Goal: Transaction & Acquisition: Purchase product/service

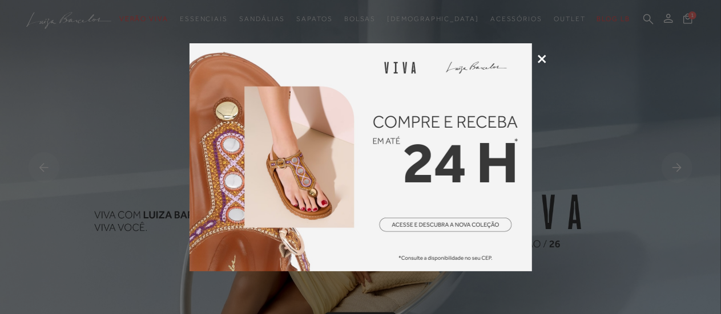
click at [546, 58] on div at bounding box center [360, 157] width 721 height 314
click at [542, 60] on icon at bounding box center [542, 59] width 9 height 9
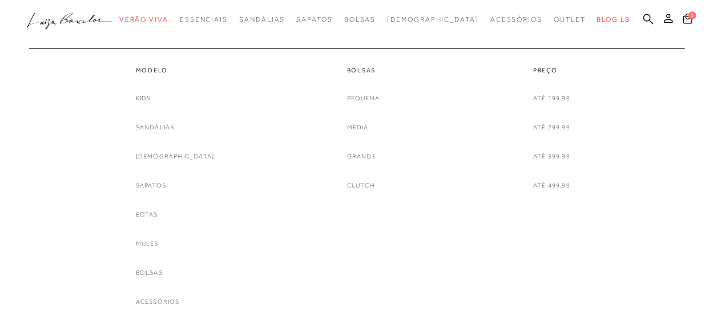
scroll to position [114, 0]
click at [164, 185] on link "Sapatos" at bounding box center [151, 186] width 30 height 12
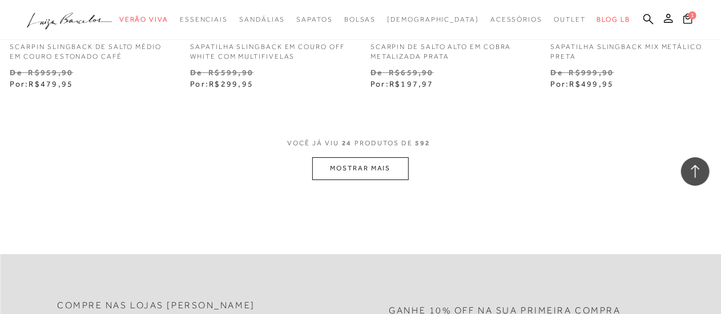
scroll to position [2111, 0]
click at [347, 170] on button "MOSTRAR MAIS" at bounding box center [360, 168] width 96 height 22
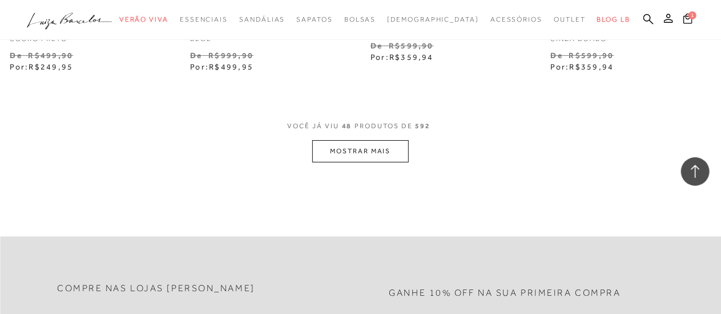
scroll to position [4280, 0]
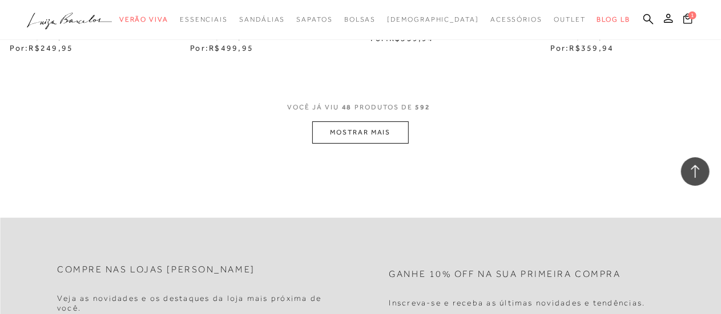
click at [375, 131] on button "MOSTRAR MAIS" at bounding box center [360, 133] width 96 height 22
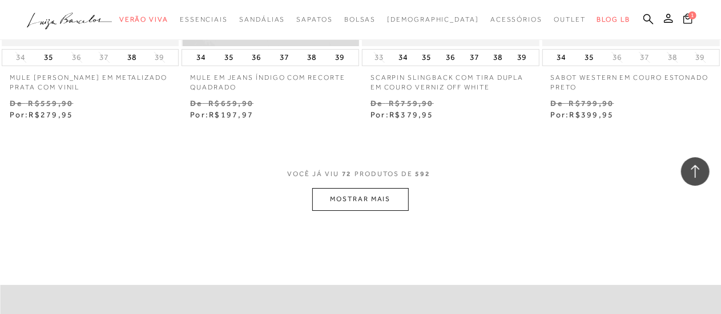
scroll to position [6391, 0]
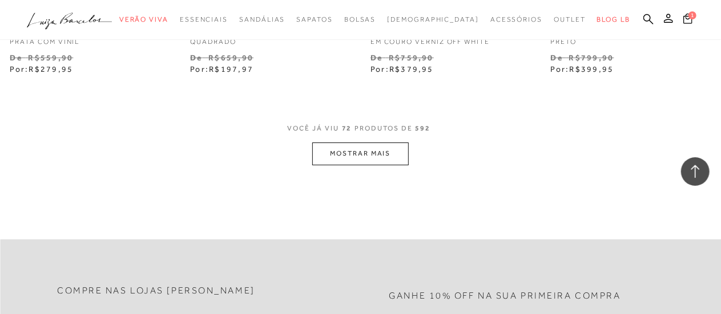
click at [370, 143] on button "MOSTRAR MAIS" at bounding box center [360, 154] width 96 height 22
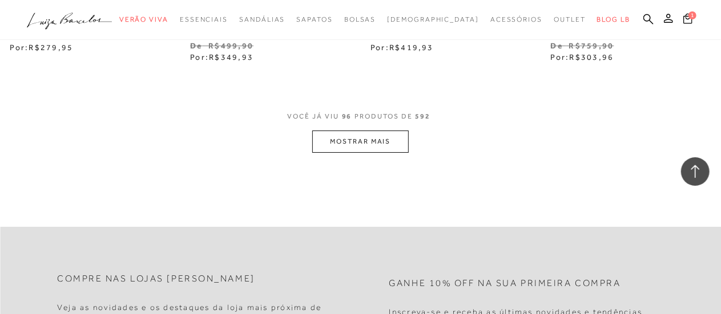
scroll to position [8560, 0]
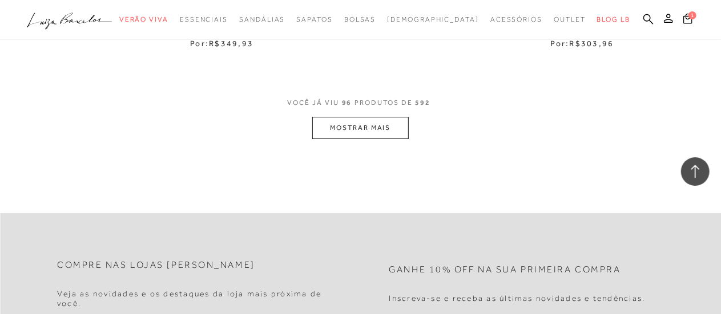
click at [363, 122] on button "MOSTRAR MAIS" at bounding box center [360, 128] width 96 height 22
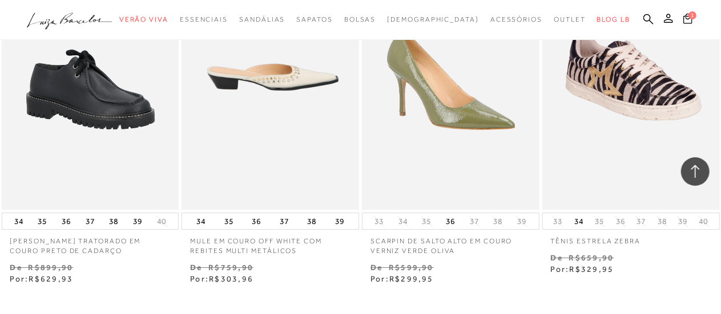
scroll to position [10557, 0]
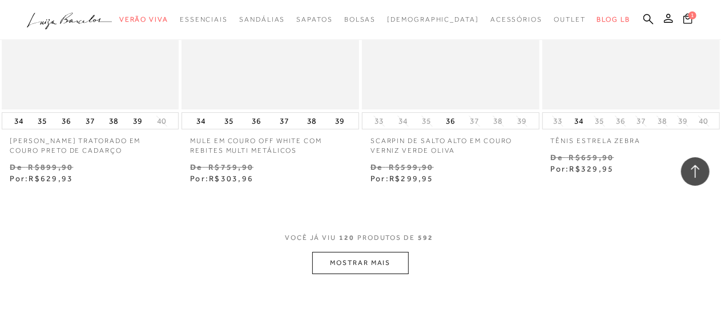
click at [354, 252] on button "MOSTRAR MAIS" at bounding box center [360, 263] width 96 height 22
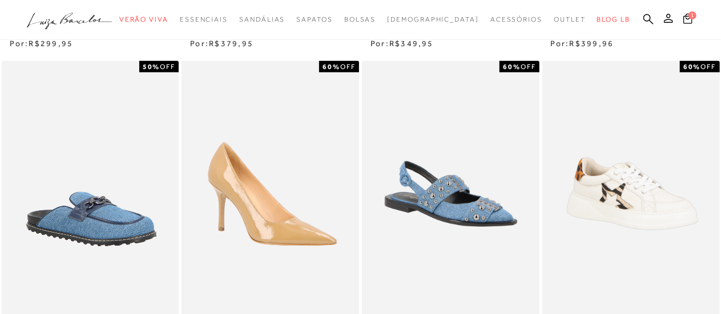
scroll to position [0, 0]
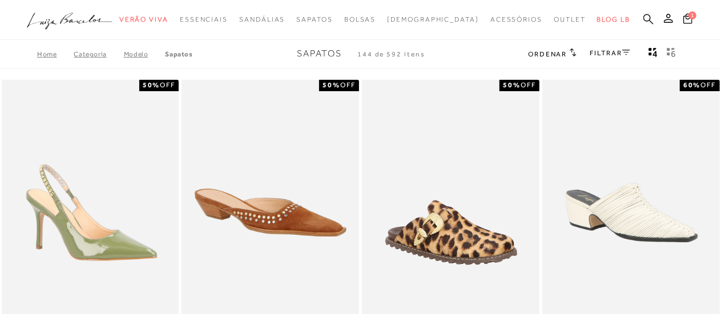
click at [646, 18] on icon at bounding box center [648, 19] width 10 height 11
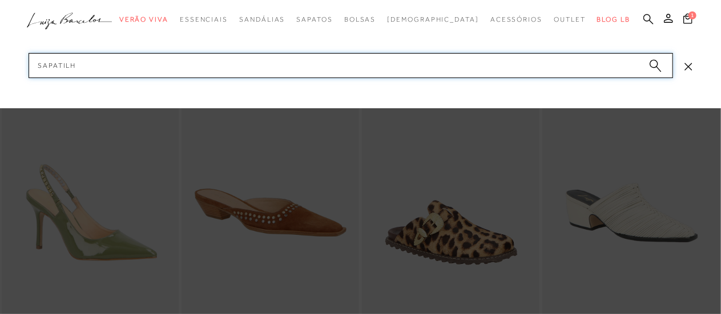
type input "sapatilha"
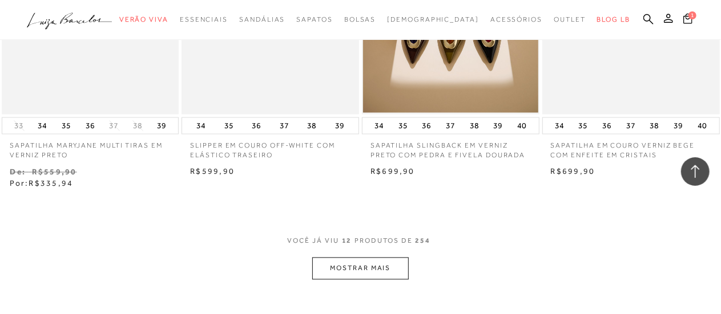
scroll to position [1084, 0]
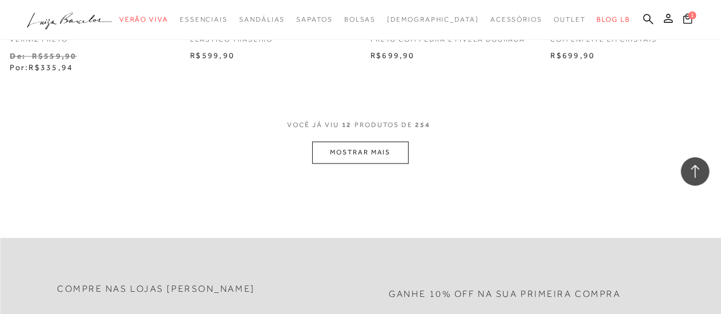
click at [375, 155] on button "MOSTRAR MAIS" at bounding box center [360, 153] width 96 height 22
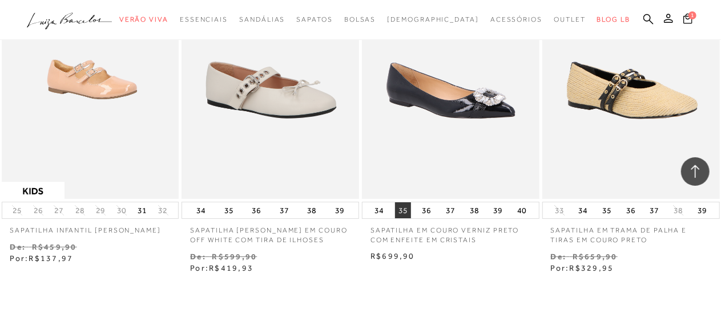
scroll to position [2111, 0]
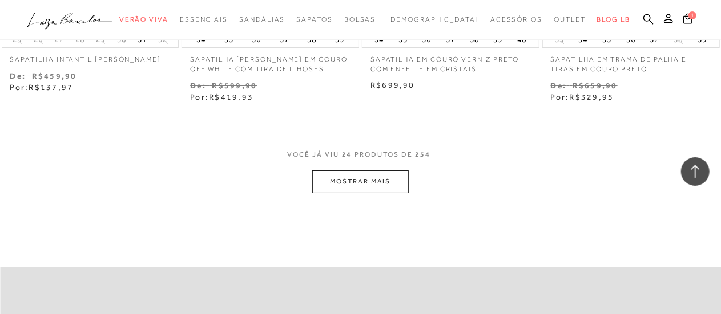
click at [381, 184] on button "MOSTRAR MAIS" at bounding box center [360, 182] width 96 height 22
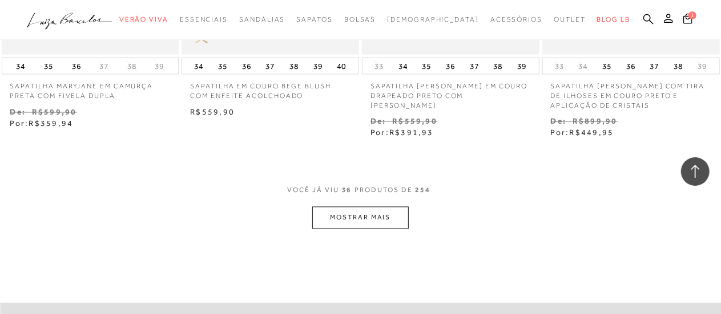
scroll to position [3139, 0]
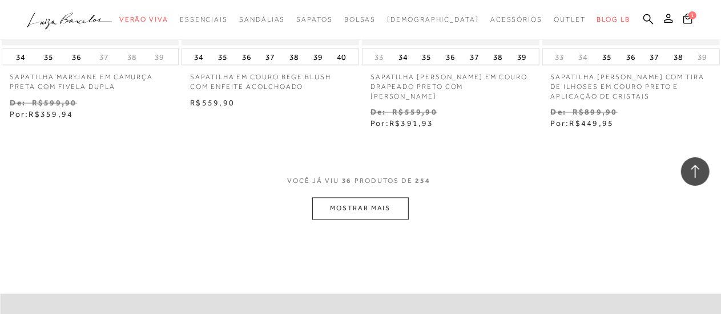
click at [365, 209] on button "MOSTRAR MAIS" at bounding box center [360, 209] width 96 height 22
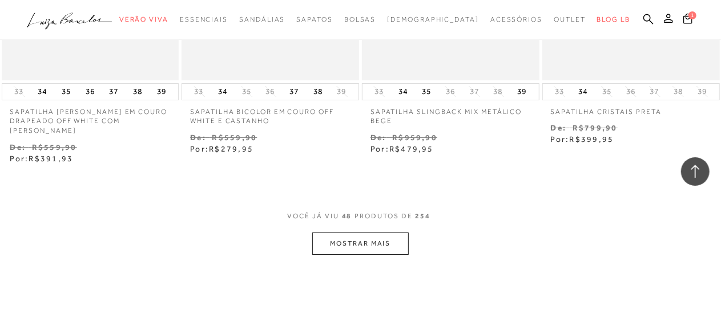
scroll to position [4280, 0]
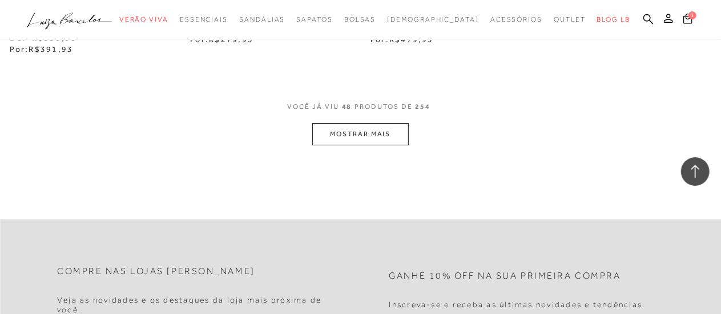
click at [364, 131] on button "MOSTRAR MAIS" at bounding box center [360, 134] width 96 height 22
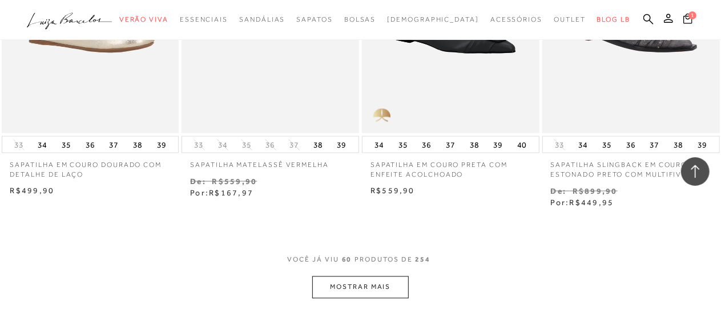
scroll to position [5250, 0]
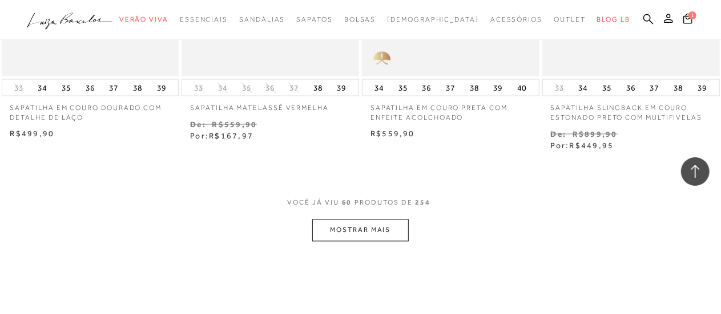
click at [343, 222] on button "MOSTRAR MAIS" at bounding box center [360, 231] width 96 height 22
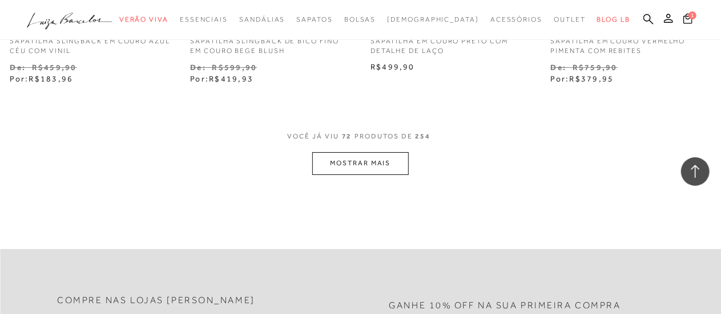
scroll to position [6391, 0]
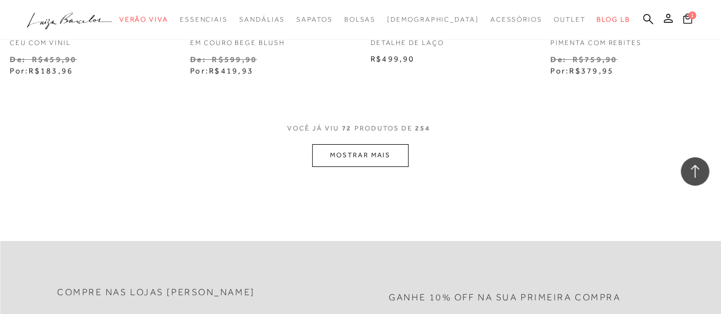
click at [394, 154] on button "MOSTRAR MAIS" at bounding box center [360, 155] width 96 height 22
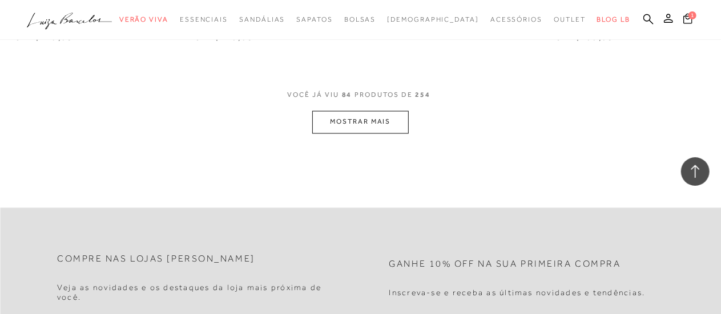
scroll to position [7418, 0]
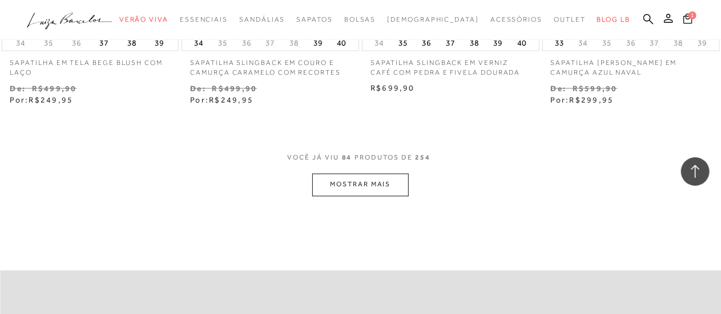
click at [371, 177] on button "MOSTRAR MAIS" at bounding box center [360, 185] width 96 height 22
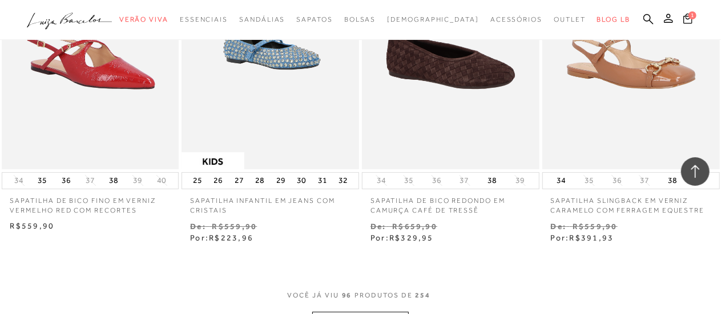
scroll to position [8389, 0]
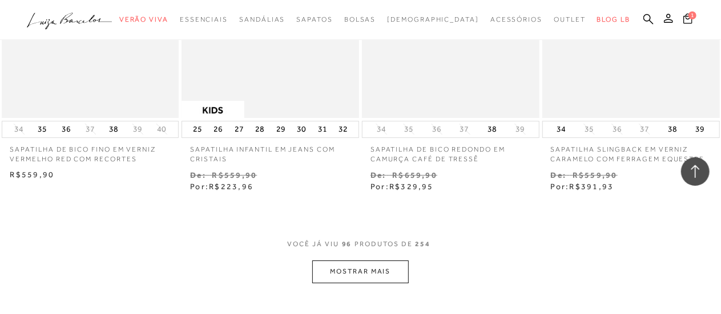
click at [370, 265] on button "MOSTRAR MAIS" at bounding box center [360, 272] width 96 height 22
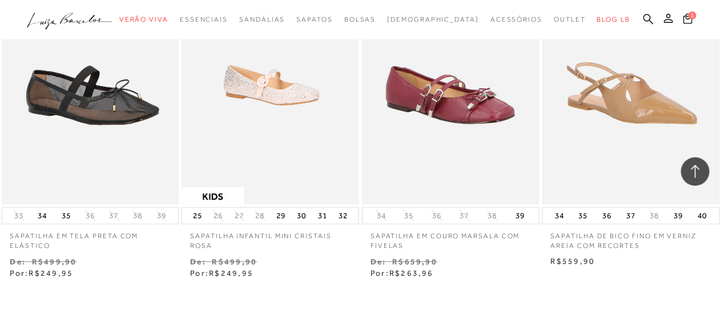
scroll to position [9473, 0]
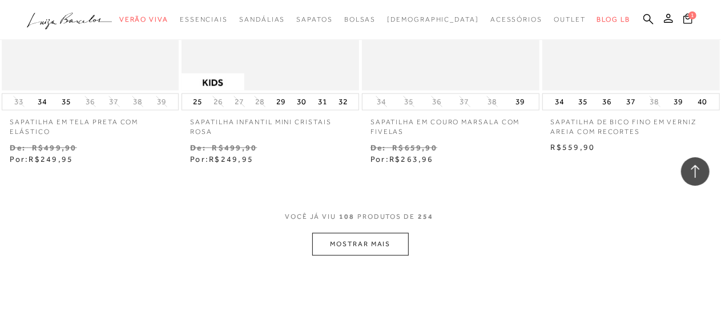
click at [374, 234] on button "MOSTRAR MAIS" at bounding box center [360, 244] width 96 height 22
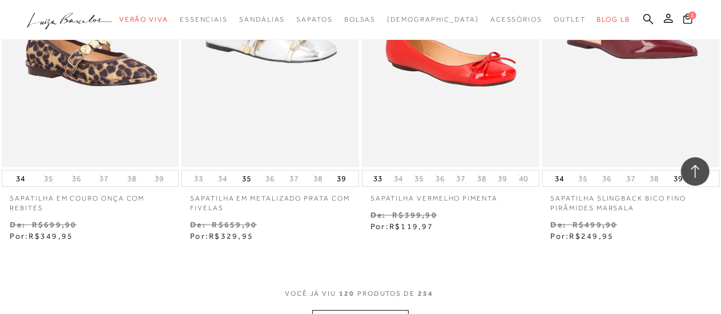
scroll to position [10500, 0]
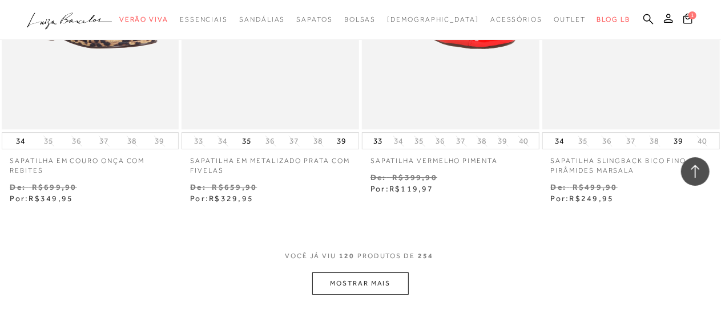
click at [340, 273] on button "MOSTRAR MAIS" at bounding box center [360, 284] width 96 height 22
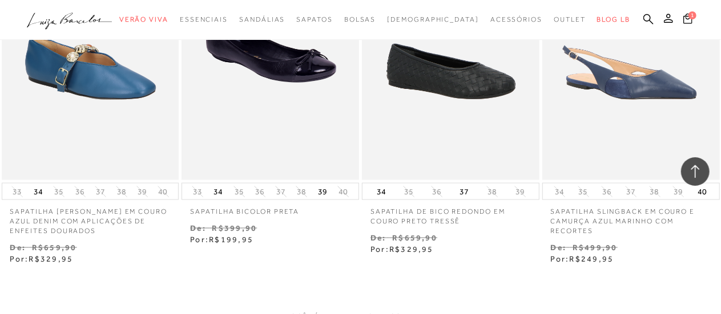
scroll to position [11641, 0]
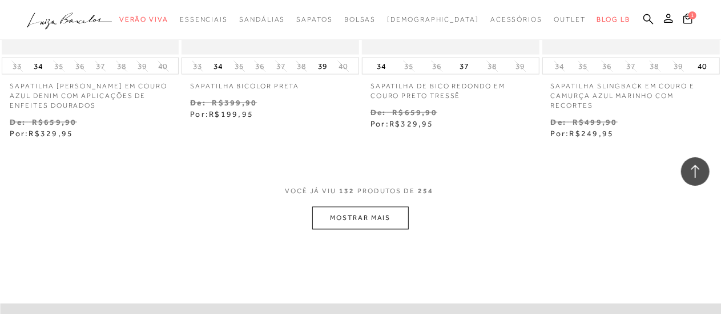
click at [351, 207] on button "MOSTRAR MAIS" at bounding box center [360, 218] width 96 height 22
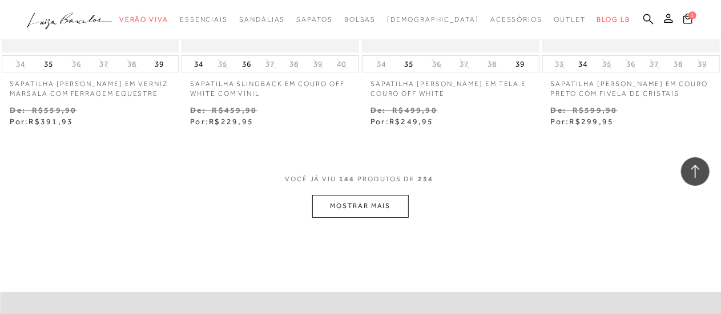
scroll to position [12783, 0]
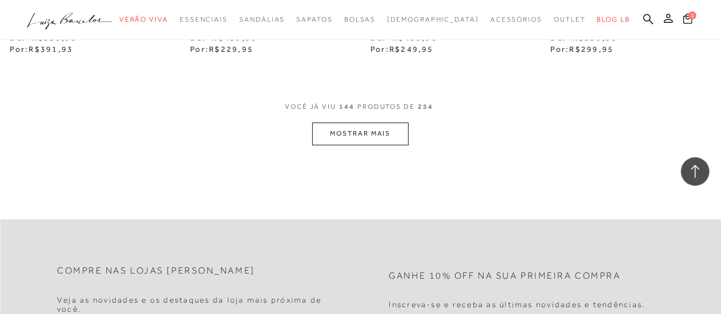
click at [355, 123] on button "MOSTRAR MAIS" at bounding box center [360, 134] width 96 height 22
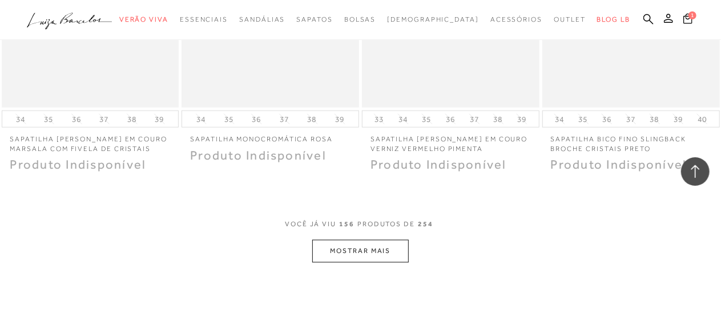
scroll to position [13810, 0]
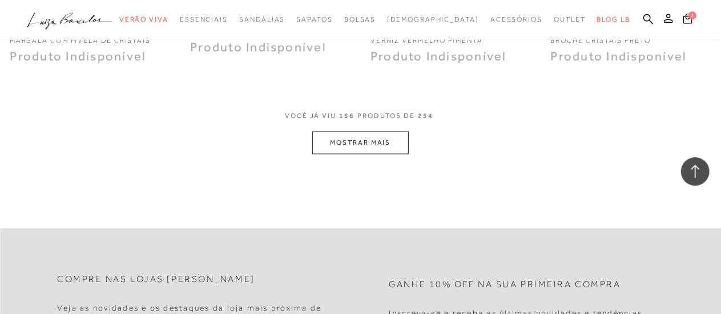
click at [353, 132] on button "MOSTRAR MAIS" at bounding box center [360, 143] width 96 height 22
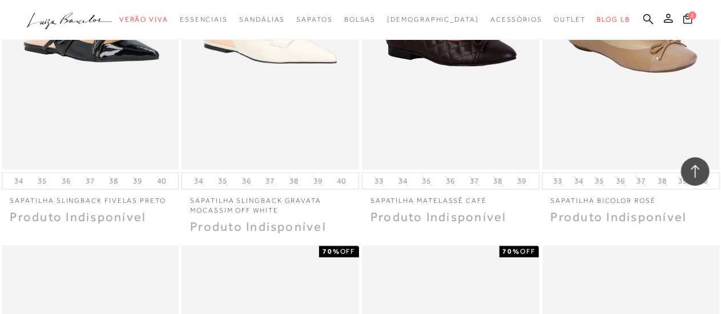
scroll to position [13997, 0]
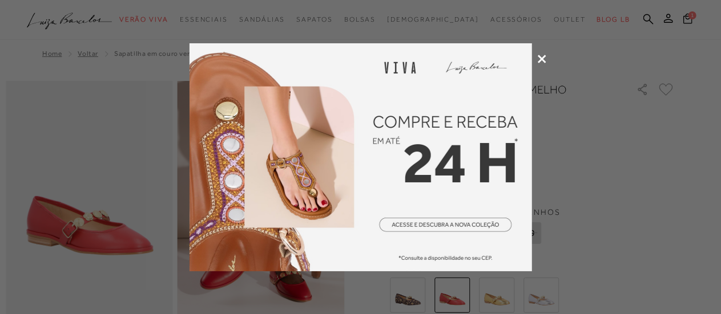
click at [539, 55] on icon at bounding box center [542, 59] width 9 height 9
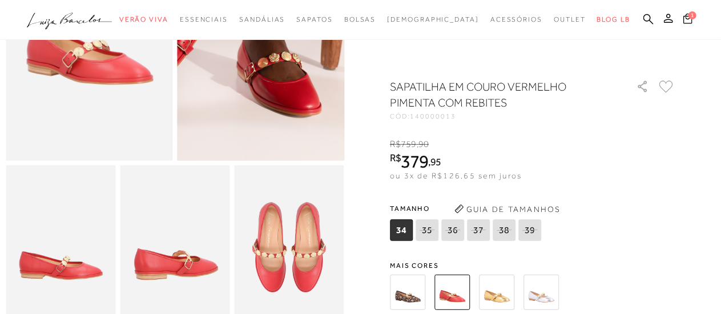
scroll to position [228, 0]
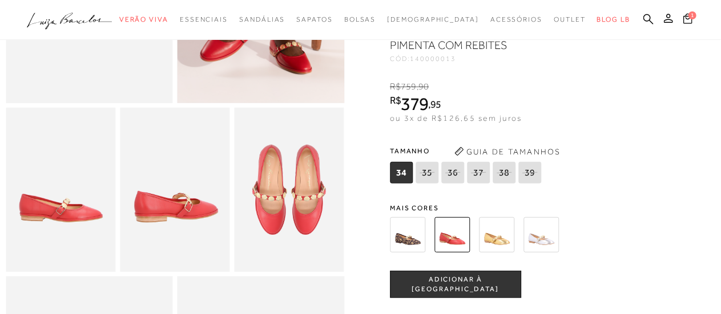
click at [556, 248] on img at bounding box center [540, 234] width 35 height 35
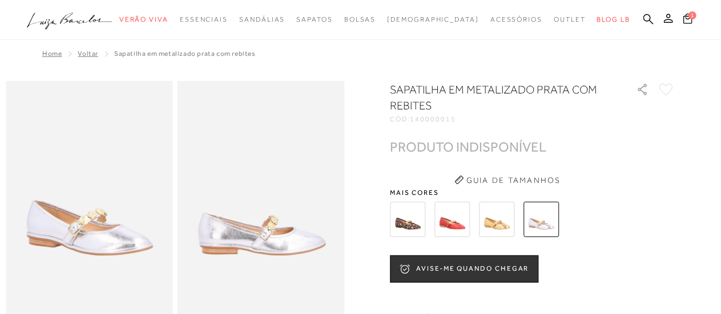
click at [459, 221] on img at bounding box center [451, 219] width 35 height 35
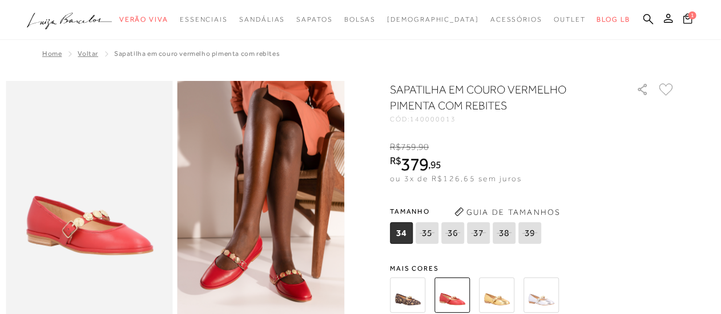
click at [407, 244] on span "34" at bounding box center [401, 234] width 23 height 22
click at [407, 287] on img at bounding box center [407, 295] width 35 height 35
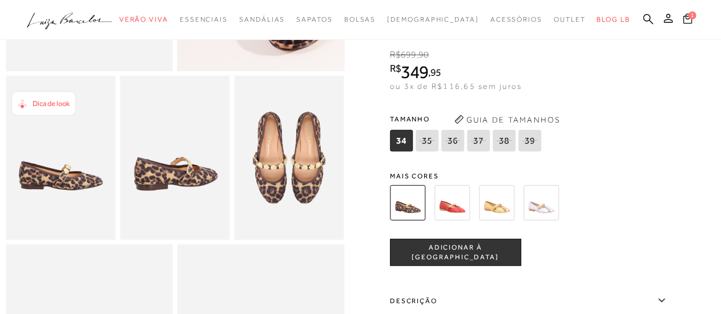
scroll to position [285, 0]
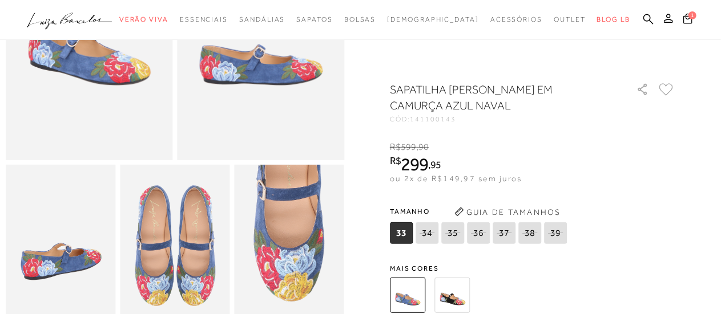
click at [458, 296] on img at bounding box center [451, 295] width 35 height 35
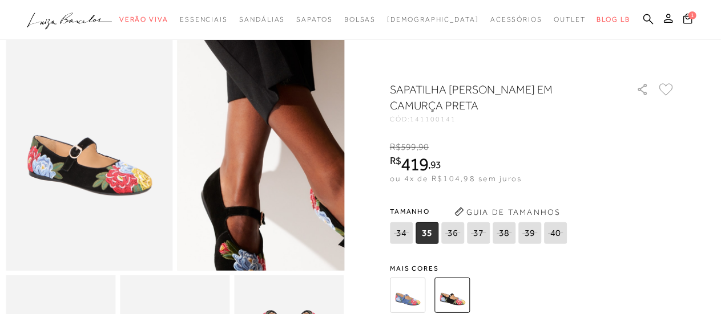
scroll to position [114, 0]
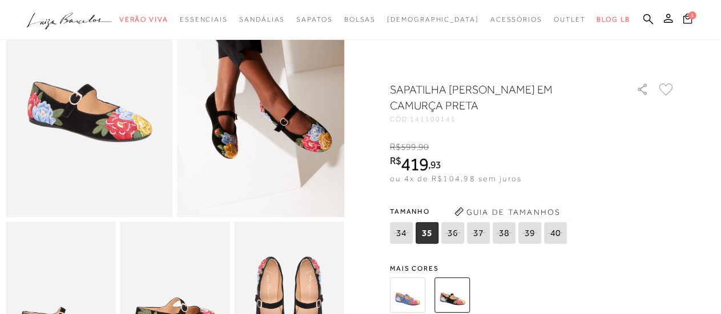
click at [416, 294] on img at bounding box center [407, 295] width 35 height 35
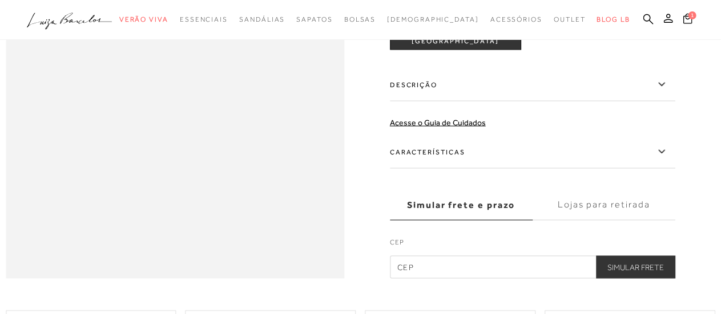
scroll to position [742, 0]
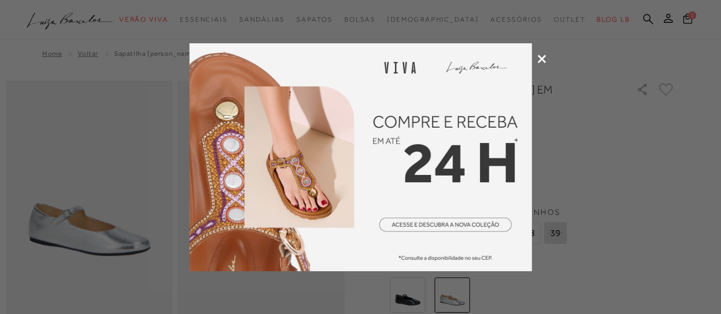
click at [543, 58] on icon at bounding box center [542, 59] width 9 height 9
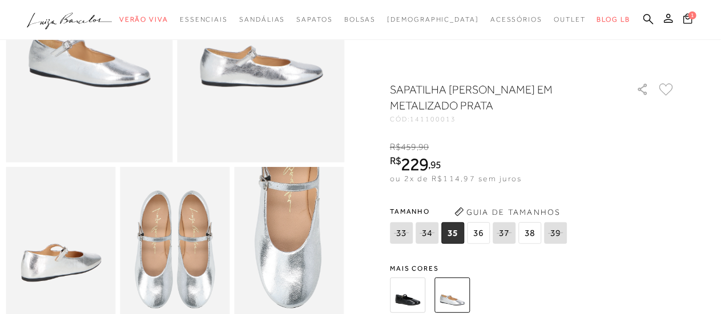
scroll to position [171, 0]
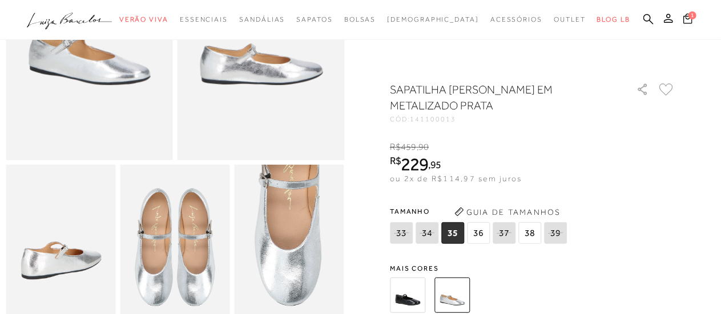
click at [413, 294] on img at bounding box center [407, 295] width 35 height 35
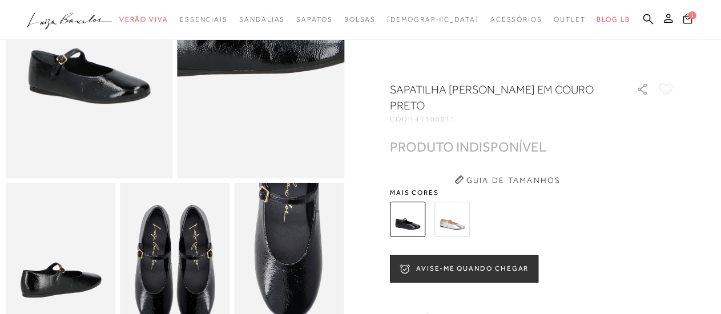
scroll to position [171, 0]
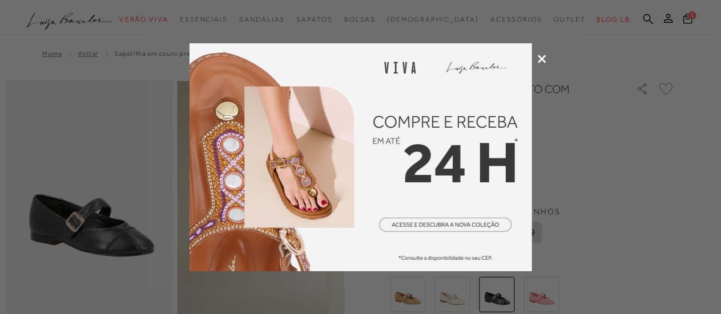
click at [541, 55] on icon at bounding box center [542, 59] width 9 height 9
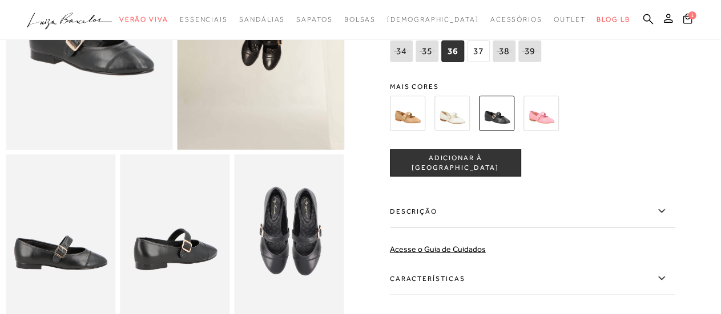
scroll to position [114, 0]
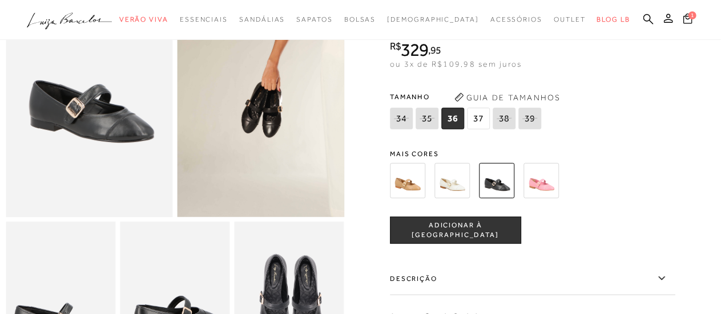
click at [414, 182] on img at bounding box center [407, 180] width 35 height 35
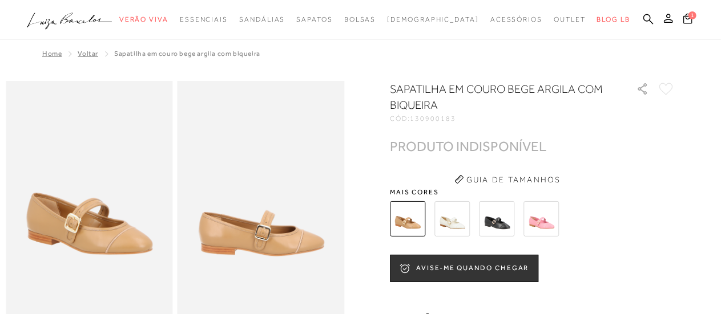
click at [467, 216] on img at bounding box center [451, 218] width 35 height 35
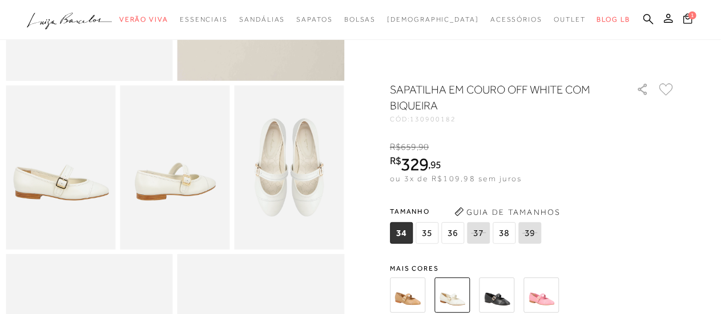
scroll to position [285, 0]
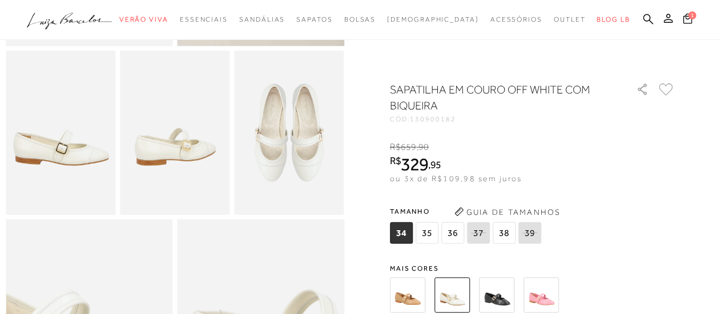
click at [540, 293] on img at bounding box center [540, 295] width 35 height 35
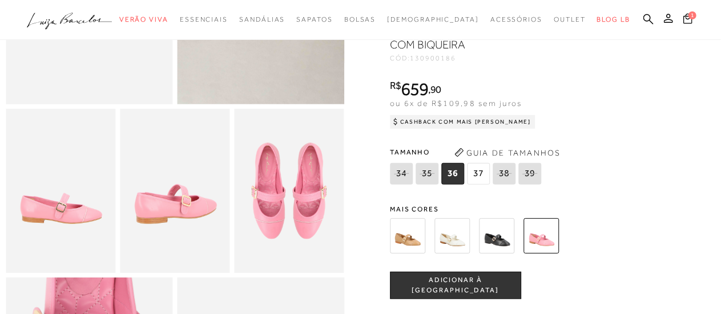
scroll to position [228, 0]
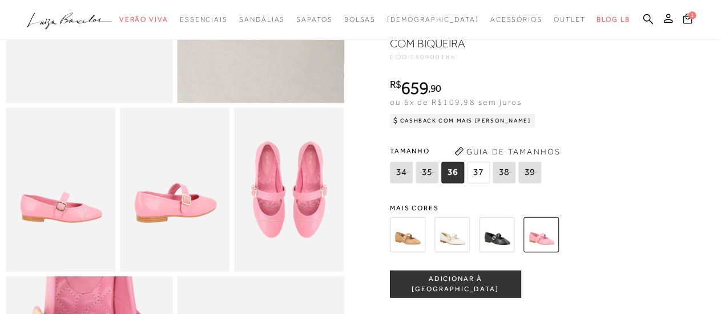
click at [449, 244] on img at bounding box center [451, 234] width 35 height 35
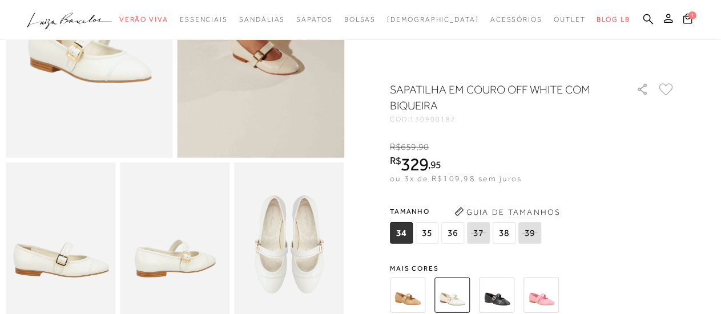
scroll to position [114, 0]
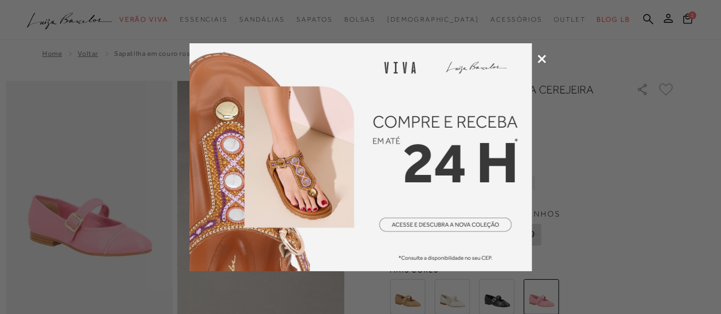
click at [540, 58] on icon at bounding box center [542, 59] width 9 height 9
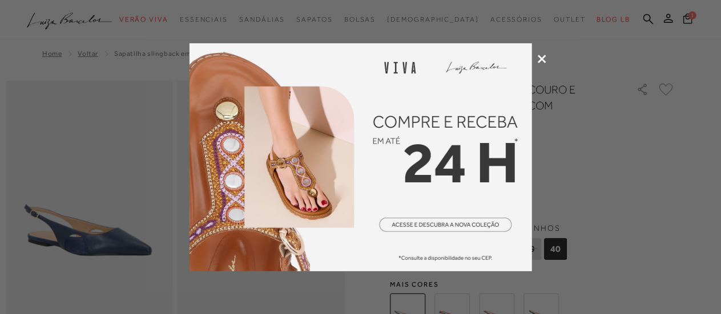
click at [541, 56] on icon at bounding box center [542, 59] width 9 height 9
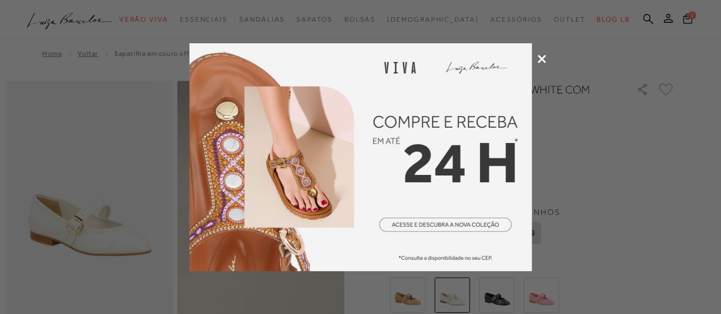
click at [543, 57] on icon at bounding box center [542, 59] width 9 height 9
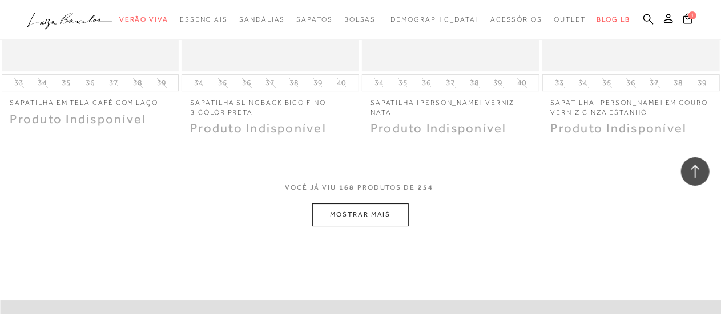
scroll to position [14780, 0]
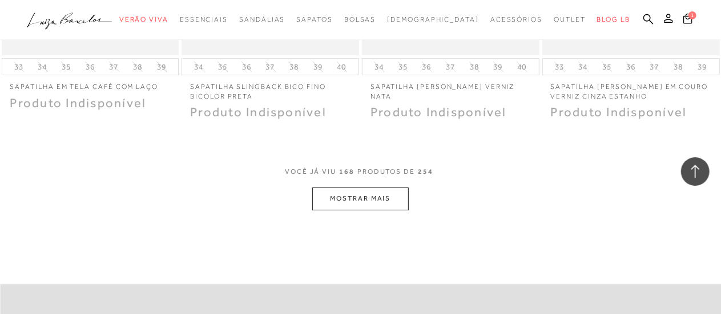
click at [360, 188] on button "MOSTRAR MAIS" at bounding box center [360, 199] width 96 height 22
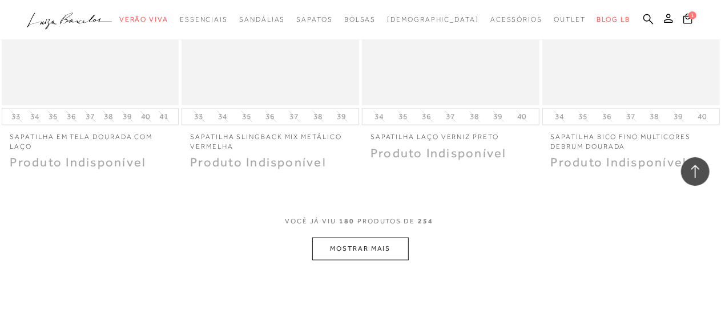
scroll to position [15807, 0]
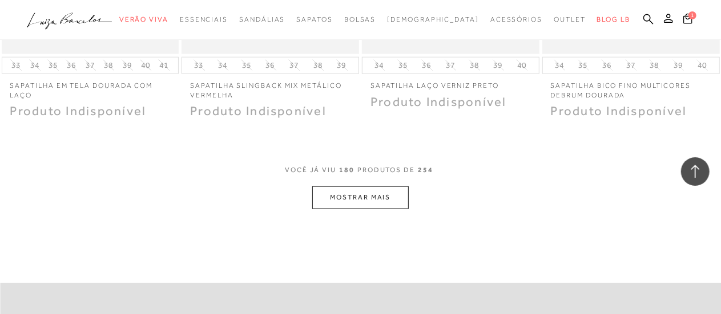
click at [366, 187] on button "MOSTRAR MAIS" at bounding box center [360, 198] width 96 height 22
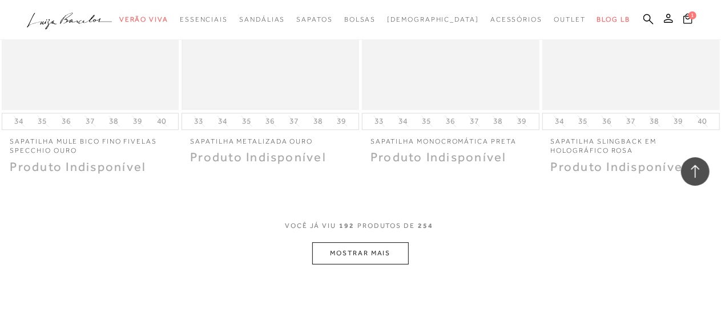
scroll to position [16834, 0]
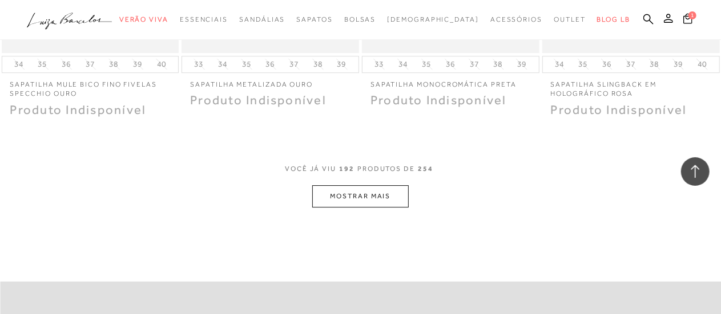
click at [372, 185] on button "MOSTRAR MAIS" at bounding box center [360, 196] width 96 height 22
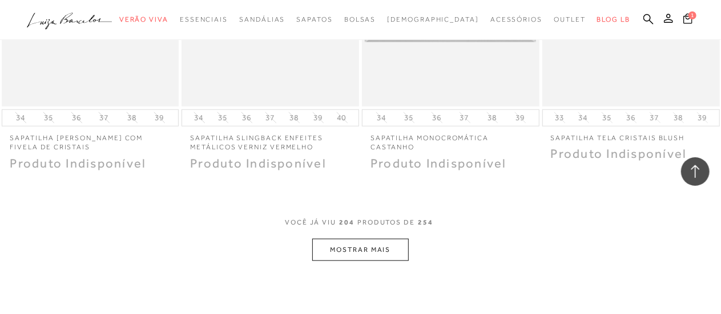
scroll to position [17824, 0]
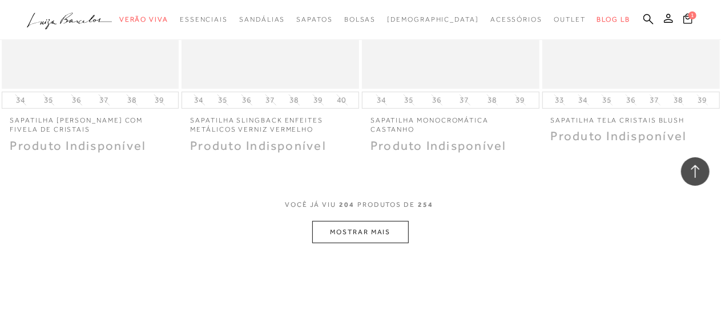
click at [344, 221] on button "MOSTRAR MAIS" at bounding box center [360, 232] width 96 height 22
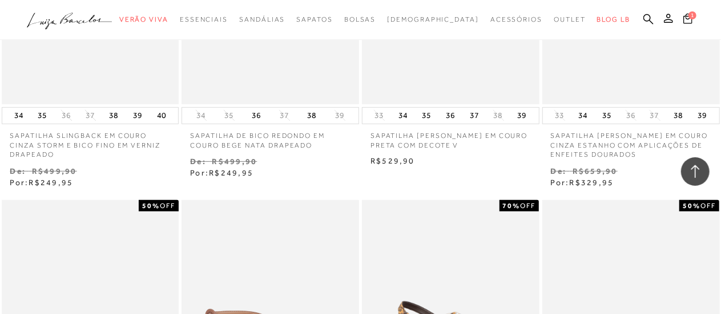
scroll to position [0, 0]
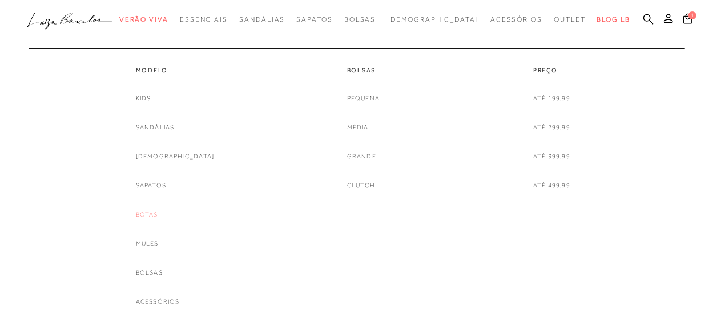
click at [158, 212] on link "Botas" at bounding box center [147, 215] width 22 height 12
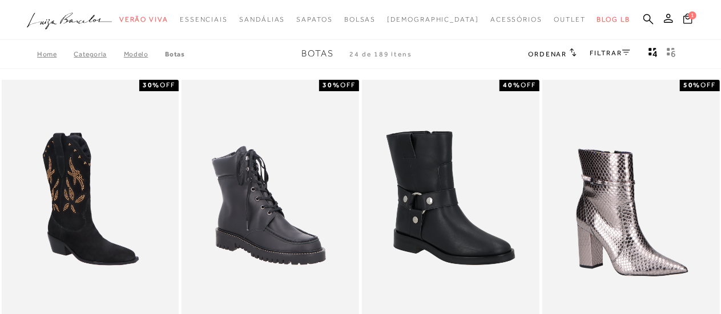
click at [627, 54] on icon at bounding box center [626, 53] width 8 height 6
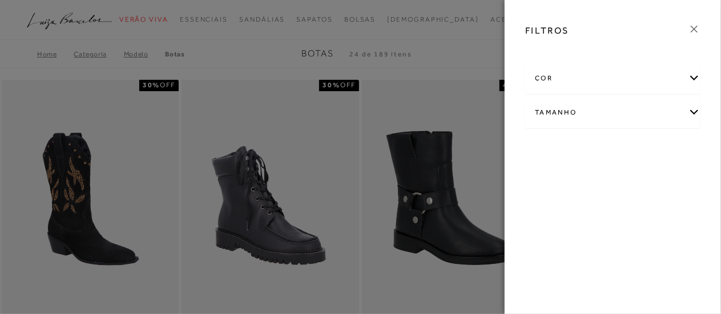
click at [692, 112] on div "Tamanho" at bounding box center [613, 113] width 174 height 30
click at [582, 148] on span "34" at bounding box center [575, 149] width 17 height 9
click at [576, 148] on input "34" at bounding box center [569, 151] width 11 height 11
checkbox input "true"
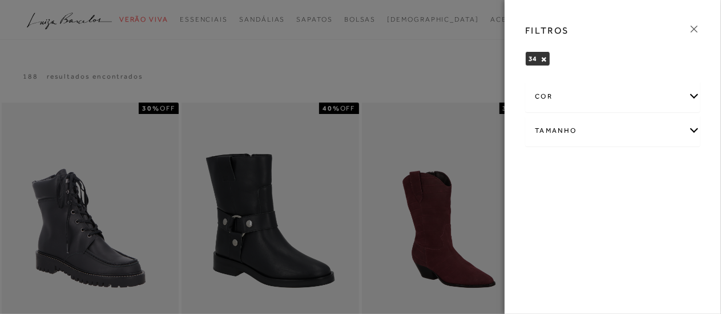
click at [694, 27] on icon at bounding box center [694, 29] width 13 height 13
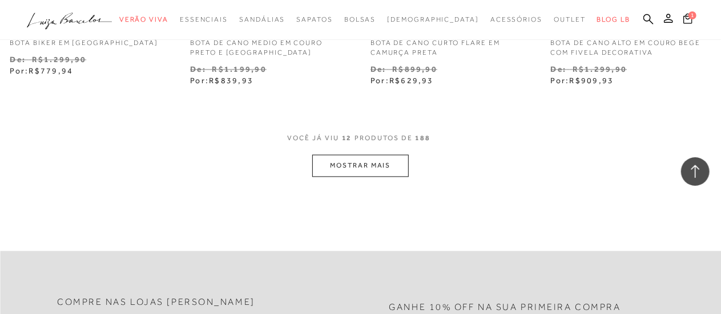
scroll to position [1084, 0]
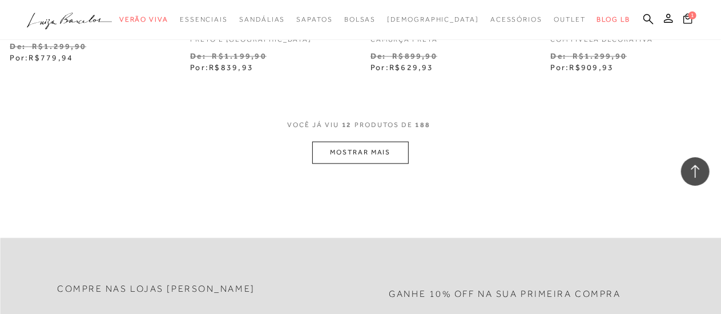
click at [391, 155] on button "MOSTRAR MAIS" at bounding box center [360, 153] width 96 height 22
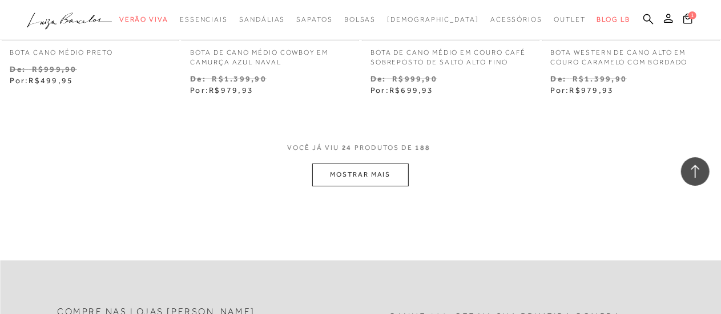
scroll to position [2168, 0]
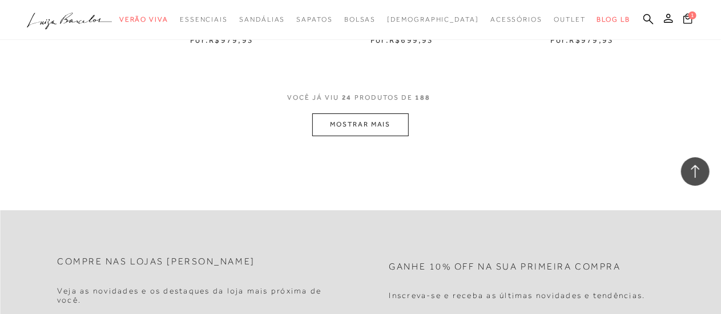
click at [383, 116] on button "MOSTRAR MAIS" at bounding box center [360, 125] width 96 height 22
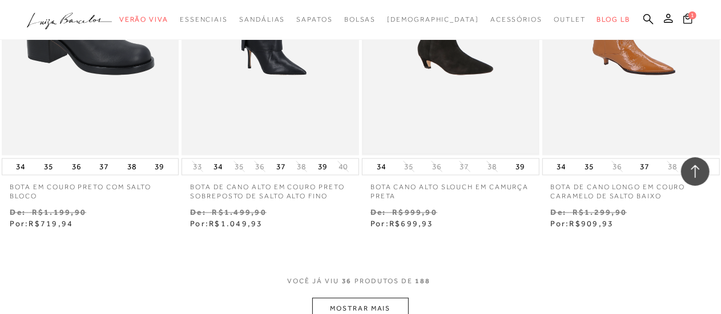
scroll to position [3139, 0]
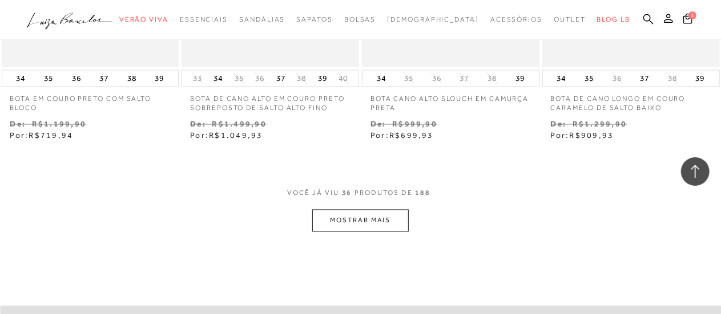
click at [394, 214] on button "MOSTRAR MAIS" at bounding box center [360, 221] width 96 height 22
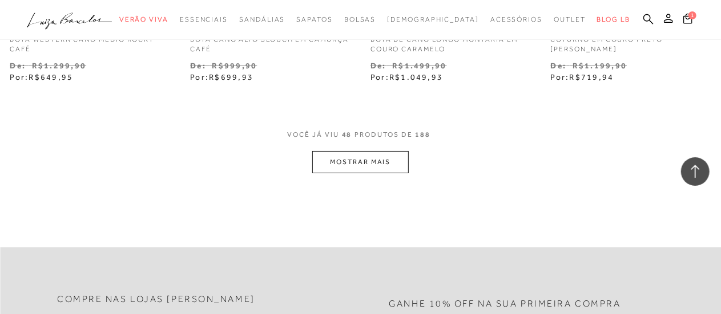
scroll to position [4280, 0]
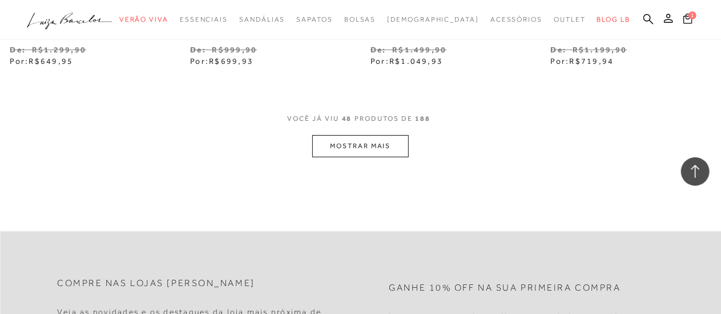
click at [340, 145] on button "MOSTRAR MAIS" at bounding box center [360, 146] width 96 height 22
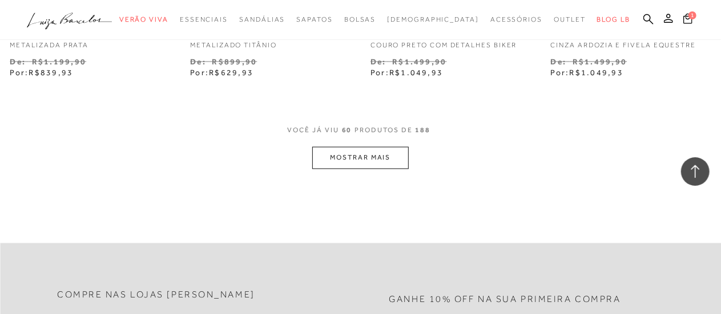
scroll to position [5364, 0]
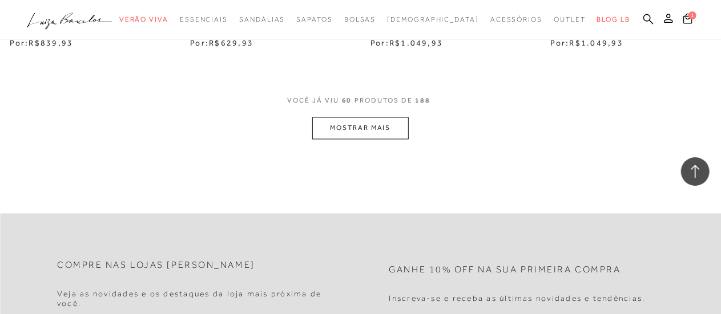
click at [367, 128] on button "MOSTRAR MAIS" at bounding box center [360, 129] width 96 height 22
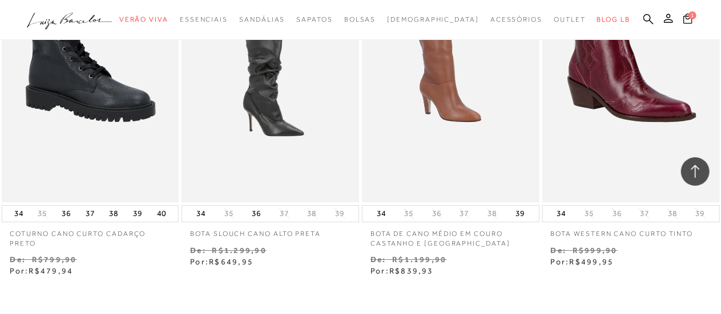
scroll to position [6448, 0]
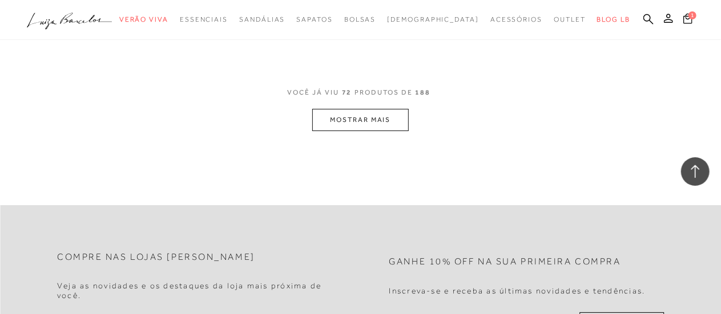
click at [379, 117] on button "MOSTRAR MAIS" at bounding box center [360, 120] width 96 height 22
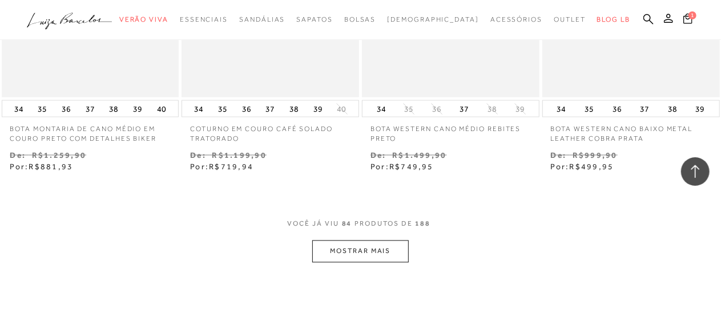
scroll to position [7476, 0]
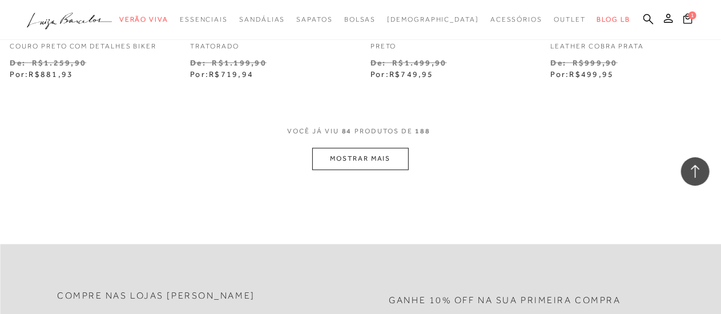
click at [409, 163] on div "VOCê JÁ VIU 84 PRODUTOS DE 188 MOSTRAR MAIS" at bounding box center [360, 148] width 721 height 43
click at [395, 160] on button "MOSTRAR MAIS" at bounding box center [360, 159] width 96 height 22
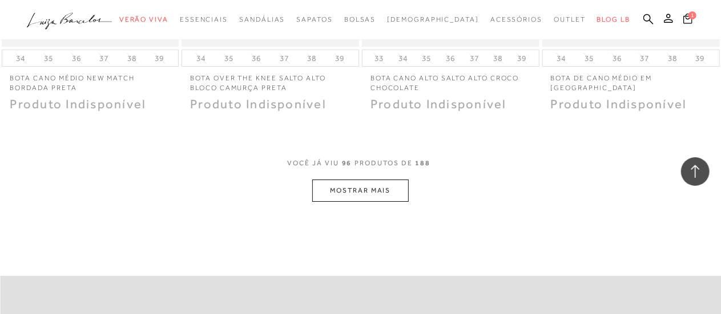
scroll to position [8503, 0]
click at [341, 195] on button "MOSTRAR MAIS" at bounding box center [360, 188] width 96 height 22
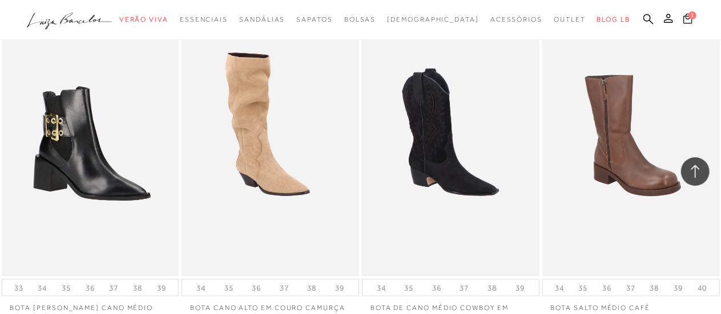
scroll to position [9302, 0]
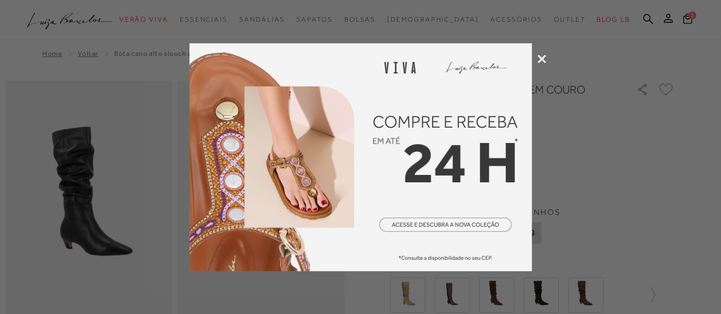
click at [540, 58] on icon at bounding box center [542, 59] width 9 height 9
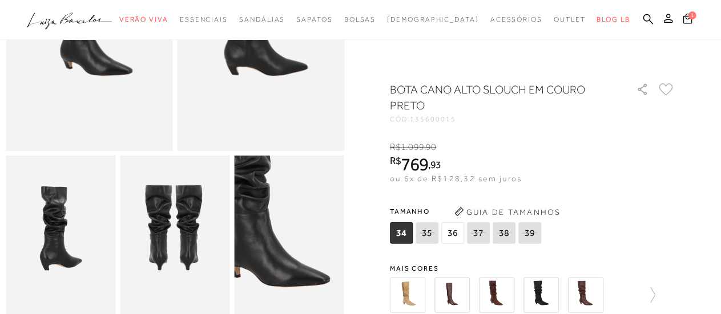
scroll to position [285, 0]
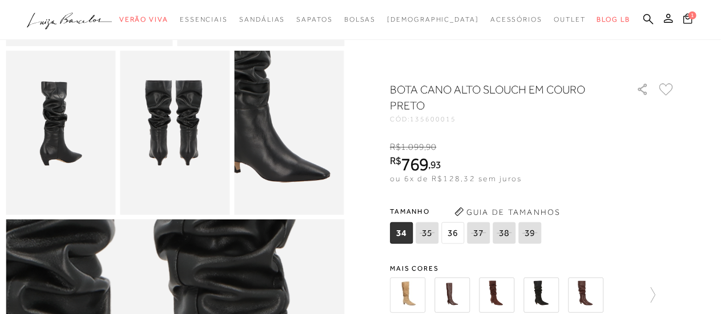
click at [502, 294] on img at bounding box center [496, 295] width 35 height 35
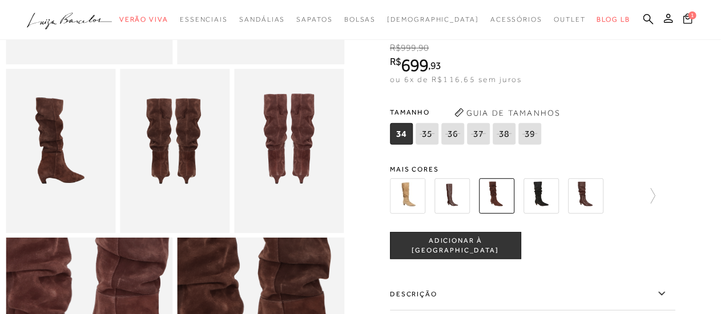
scroll to position [285, 0]
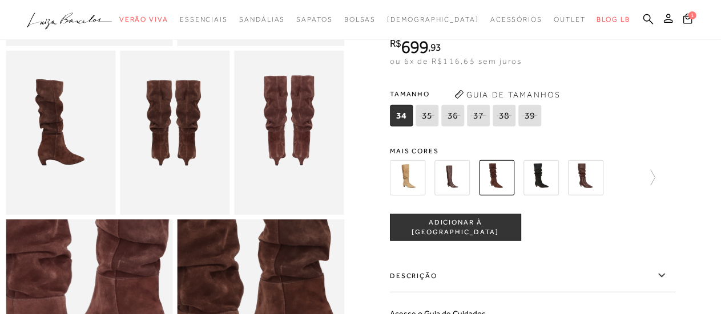
click at [591, 196] on img at bounding box center [585, 177] width 35 height 35
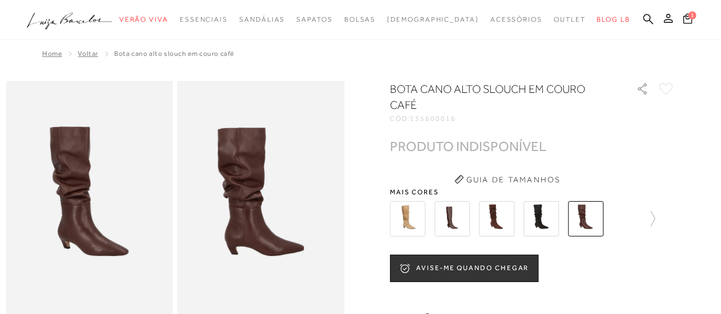
click at [453, 217] on img at bounding box center [451, 218] width 35 height 35
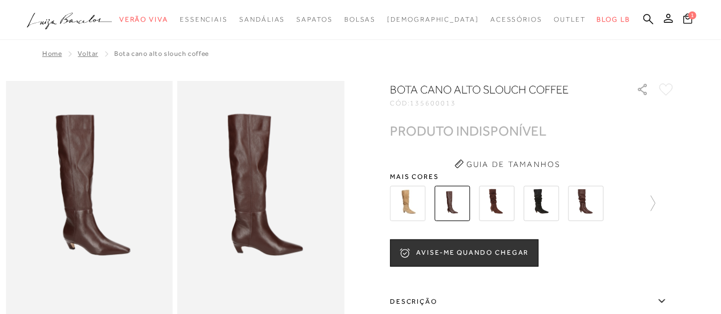
click at [507, 205] on img at bounding box center [496, 203] width 35 height 35
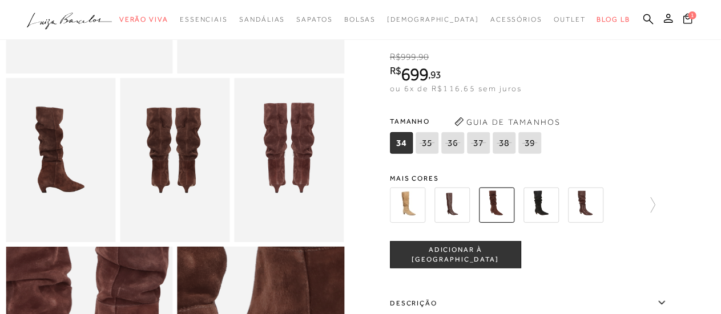
scroll to position [171, 0]
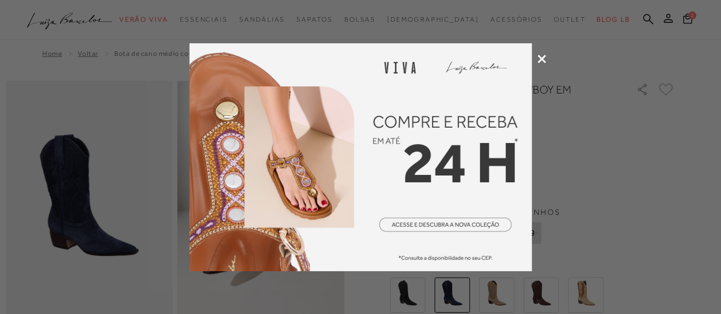
click at [543, 58] on icon at bounding box center [542, 59] width 9 height 9
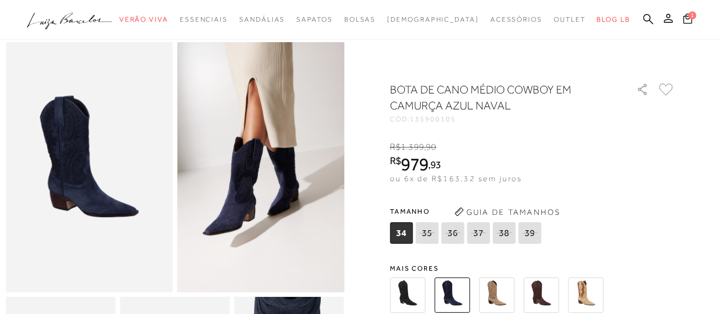
scroll to position [57, 0]
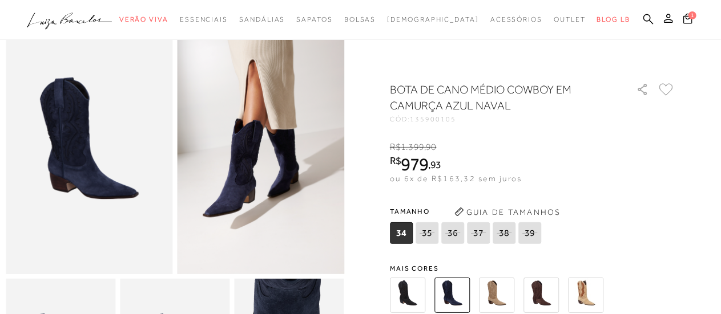
click at [498, 293] on img at bounding box center [496, 295] width 35 height 35
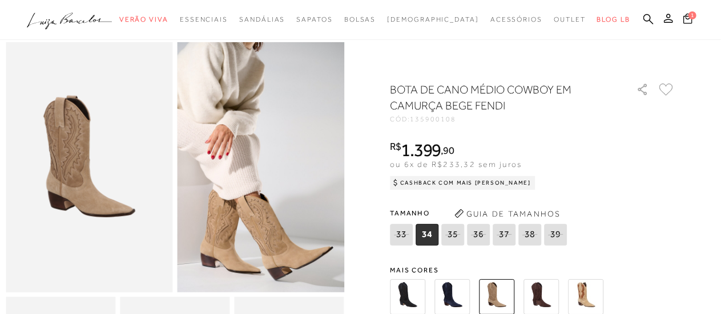
scroll to position [57, 0]
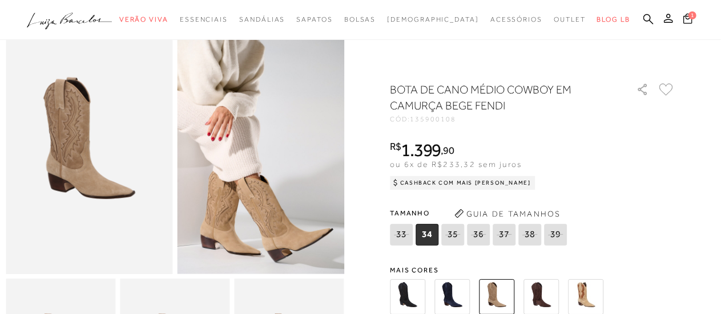
click at [452, 296] on img at bounding box center [451, 297] width 35 height 35
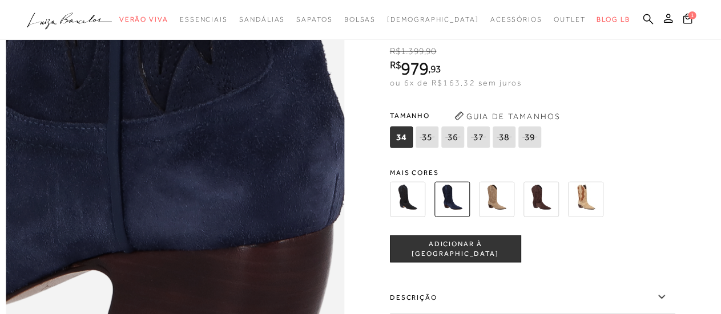
scroll to position [514, 0]
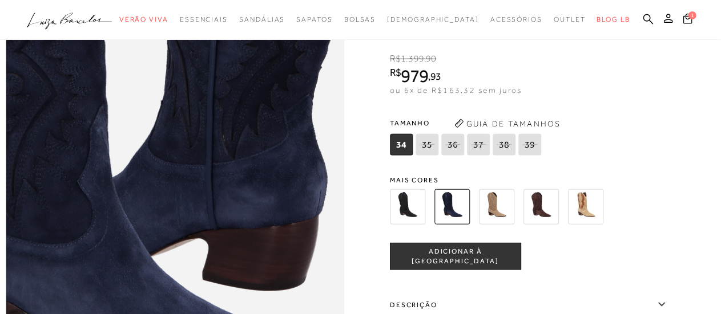
click at [501, 225] on img at bounding box center [496, 206] width 35 height 35
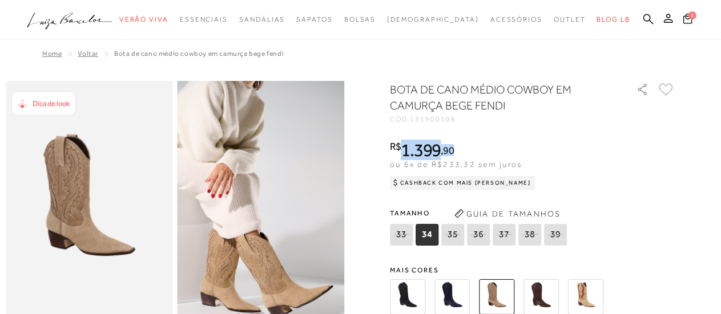
click at [482, 144] on div "R$ 1.399 , 90" at bounding box center [463, 150] width 146 height 18
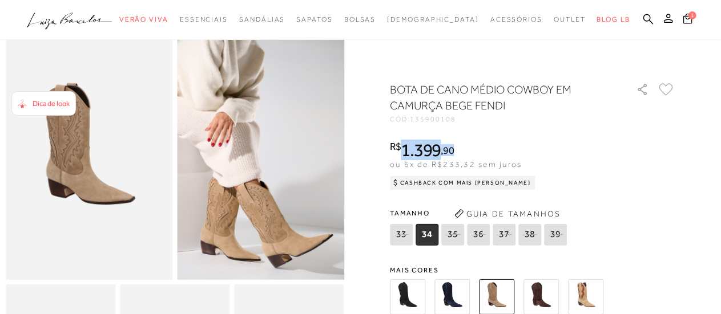
scroll to position [114, 0]
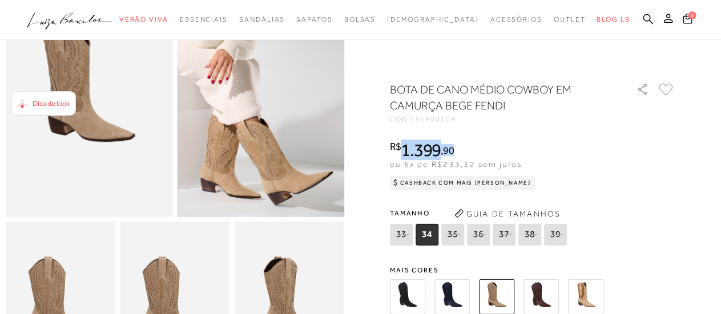
click at [539, 288] on img at bounding box center [540, 297] width 35 height 35
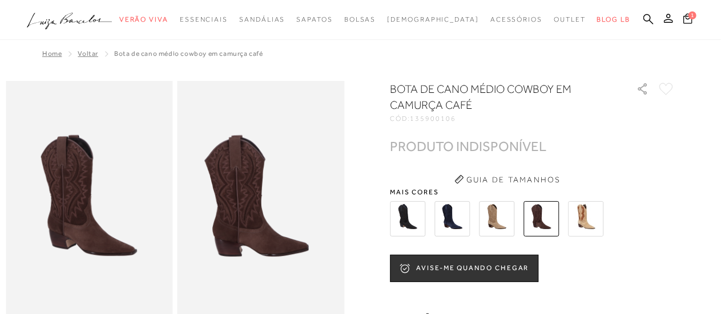
click at [406, 212] on img at bounding box center [407, 218] width 35 height 35
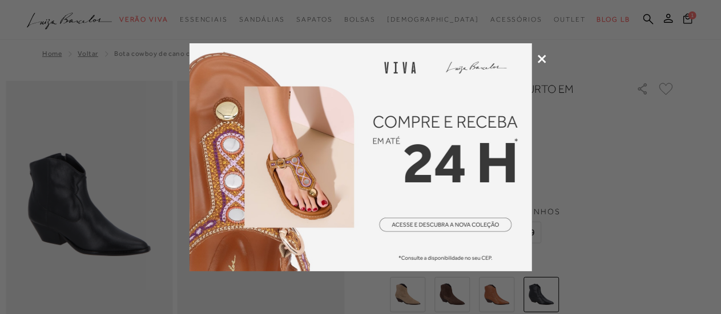
click at [539, 60] on icon at bounding box center [542, 59] width 9 height 9
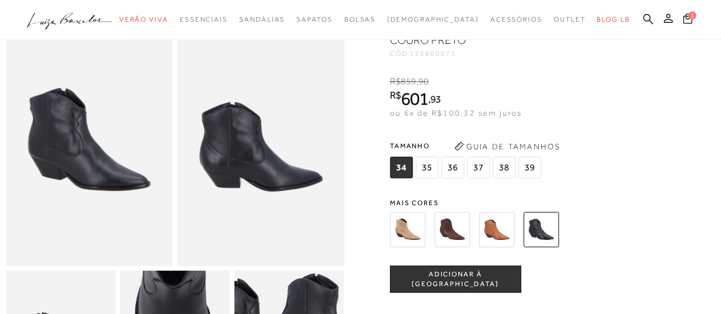
scroll to position [114, 0]
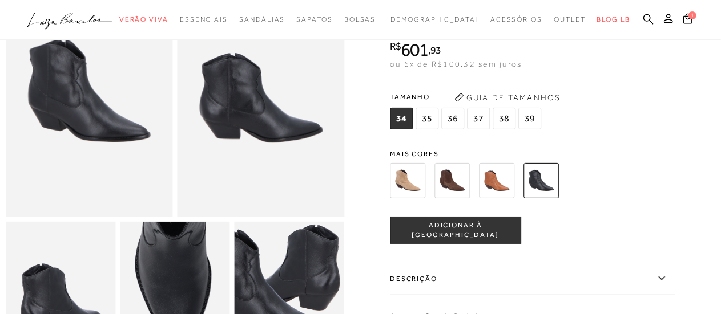
click at [467, 180] on img at bounding box center [451, 180] width 35 height 35
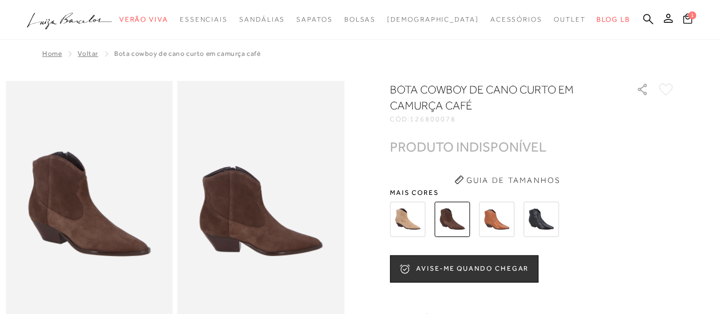
click at [503, 224] on img at bounding box center [496, 219] width 35 height 35
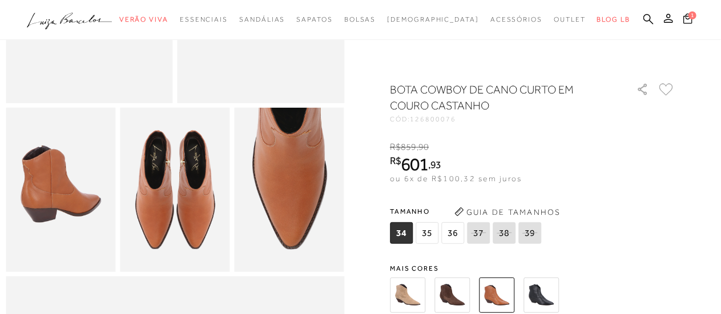
scroll to position [285, 0]
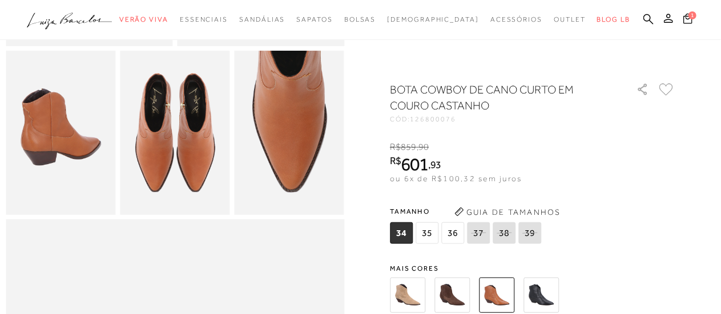
click at [414, 296] on img at bounding box center [407, 295] width 35 height 35
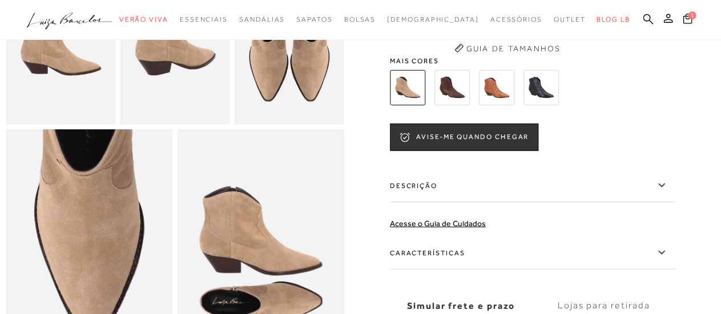
scroll to position [285, 0]
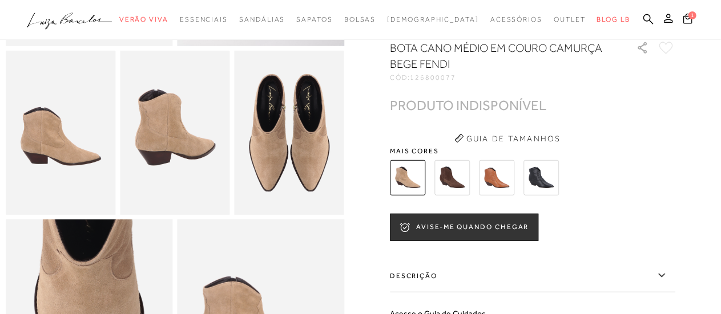
click at [439, 188] on img at bounding box center [451, 177] width 35 height 35
